Goal: Find specific page/section: Find specific page/section

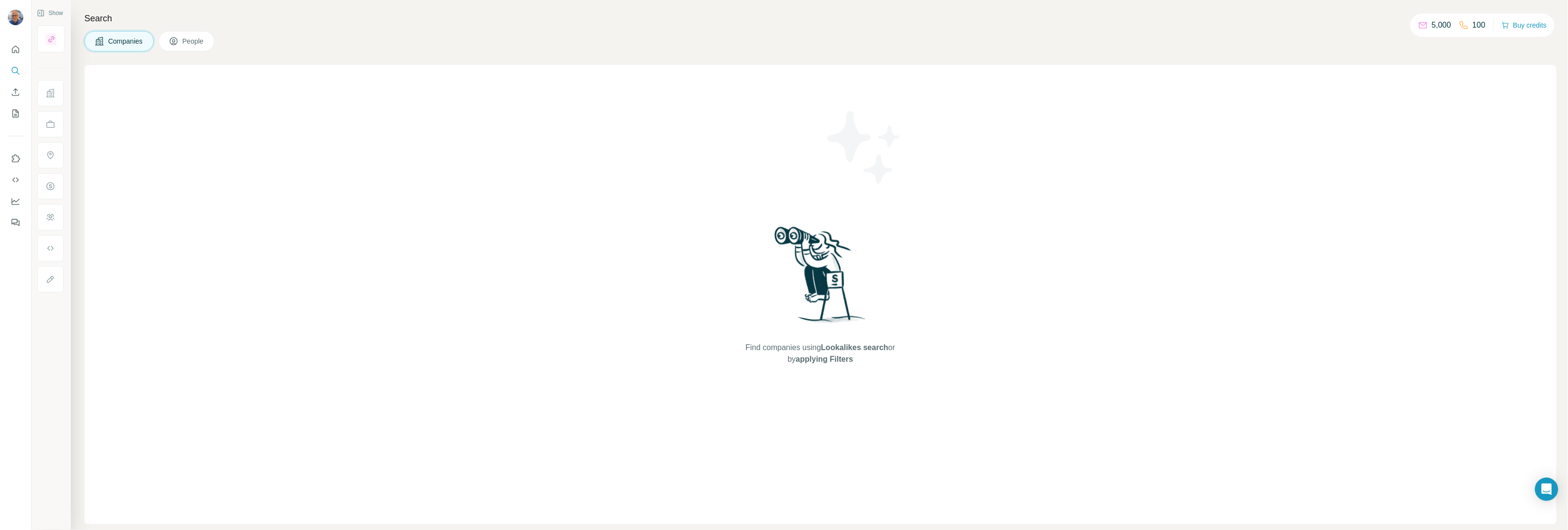
click at [182, 42] on button "People" at bounding box center [186, 41] width 57 height 20
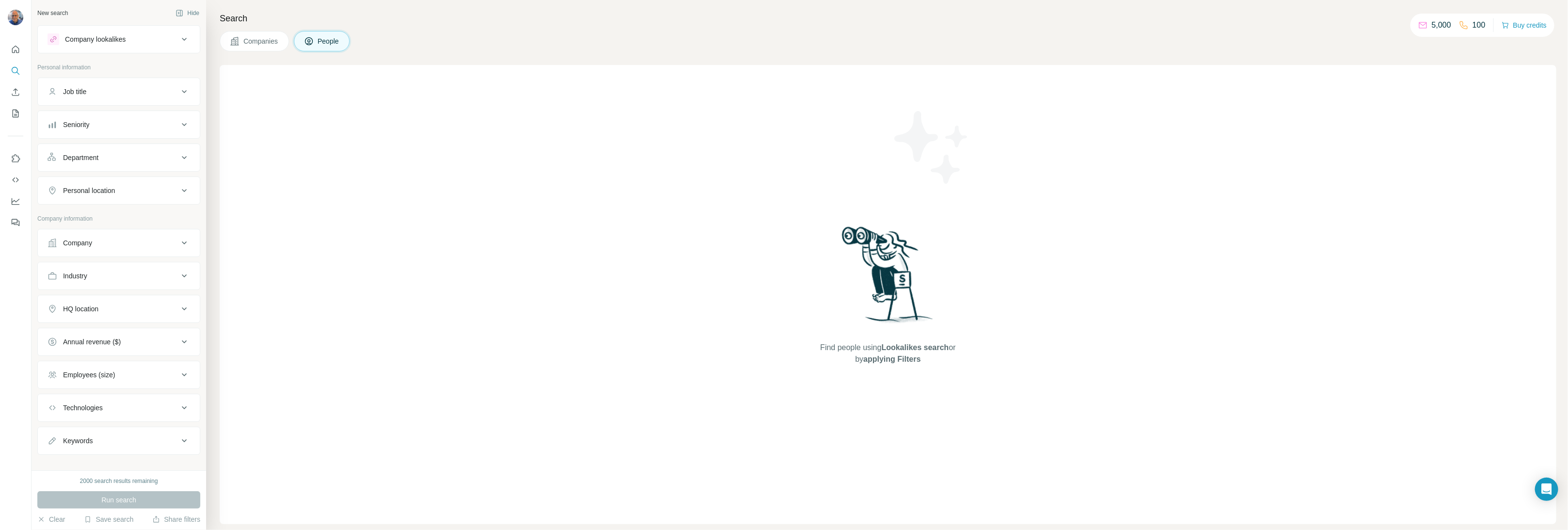
click at [248, 43] on span "Companies" at bounding box center [261, 41] width 36 height 10
